Goal: Check status: Check status

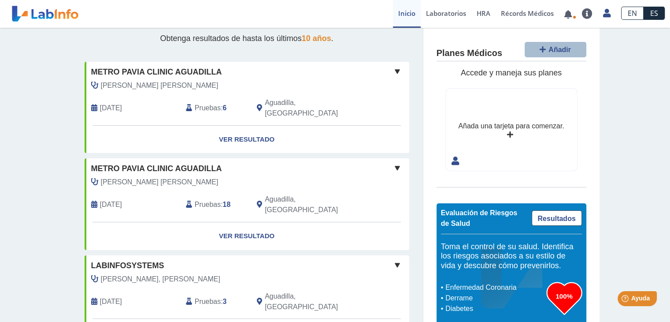
scroll to position [32, 0]
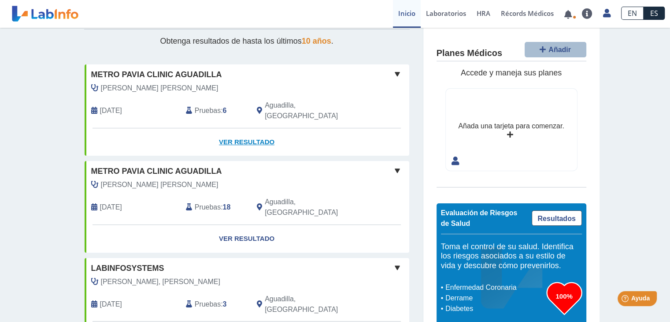
click at [234, 131] on link "Ver Resultado" at bounding box center [247, 142] width 325 height 28
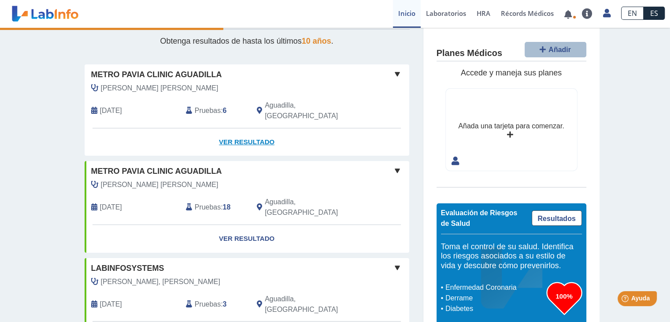
click at [236, 131] on link "Ver Resultado" at bounding box center [247, 142] width 325 height 28
